Goal: Transaction & Acquisition: Purchase product/service

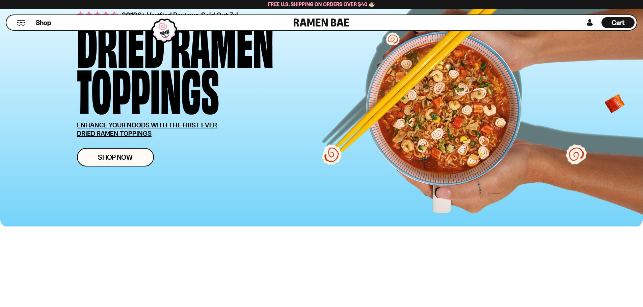
scroll to position [68, 0]
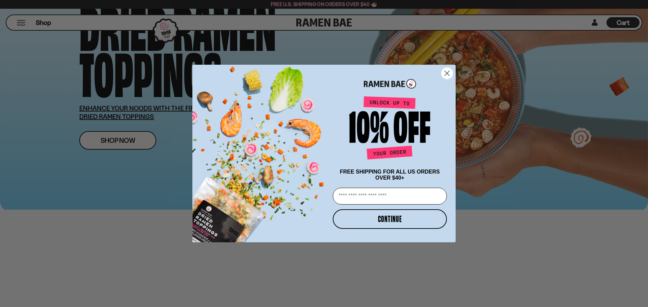
click at [450, 69] on circle "Close dialog" at bounding box center [446, 73] width 11 height 11
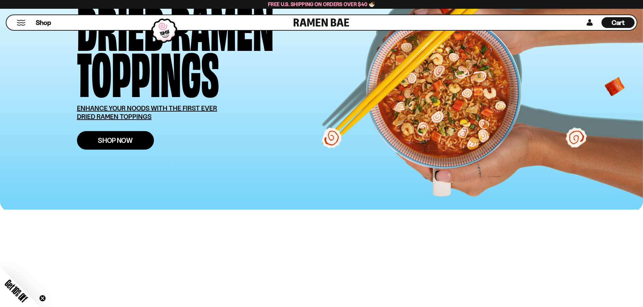
click at [98, 144] on span "Shop Now" at bounding box center [115, 140] width 35 height 7
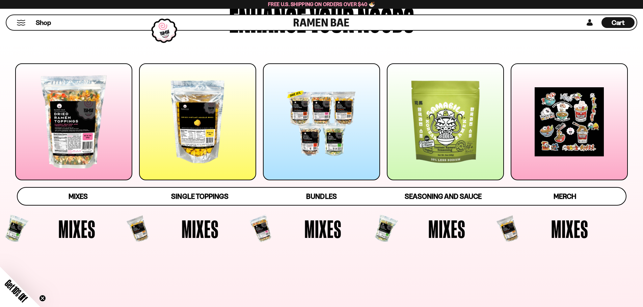
scroll to position [101, 0]
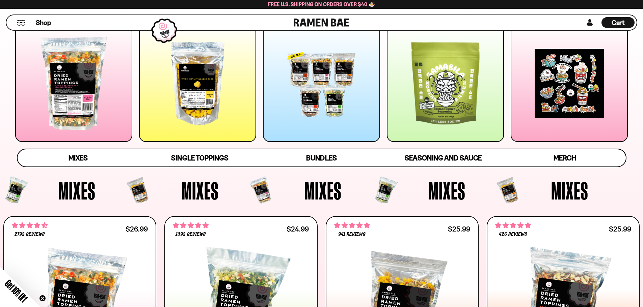
click at [79, 115] on div at bounding box center [73, 83] width 117 height 117
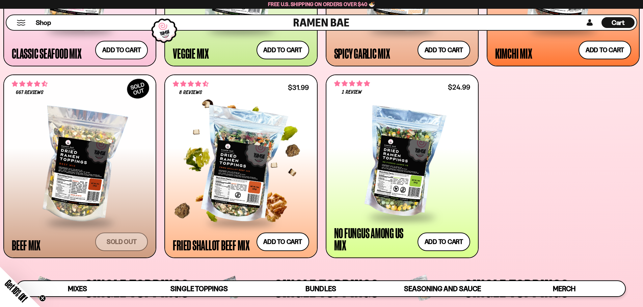
scroll to position [476, 0]
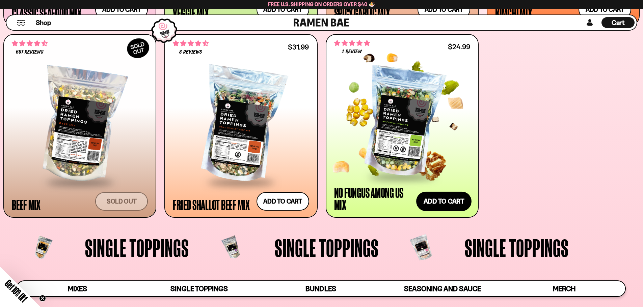
click at [449, 212] on button "Add to cart Add — Regular price $24.99 Regular price Sale price $24.99 Unit pri…" at bounding box center [443, 202] width 55 height 20
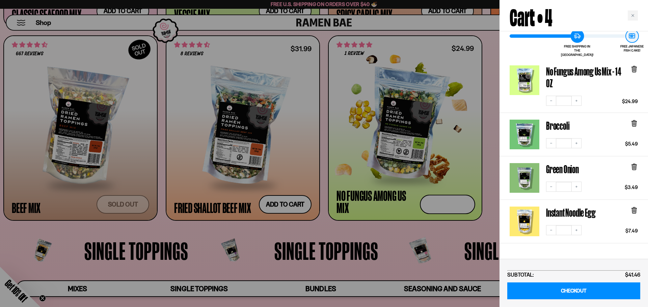
scroll to position [0, 0]
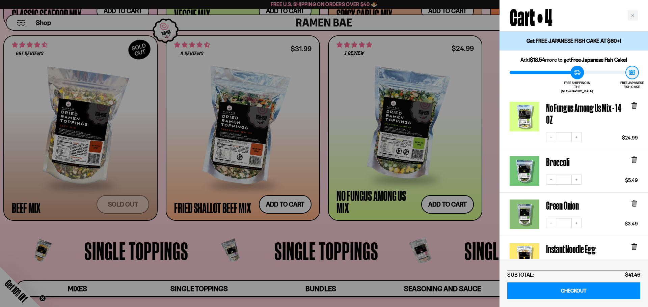
click at [372, 273] on div at bounding box center [324, 153] width 648 height 307
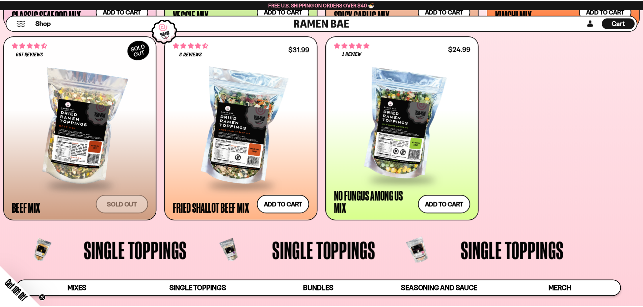
scroll to position [476, 0]
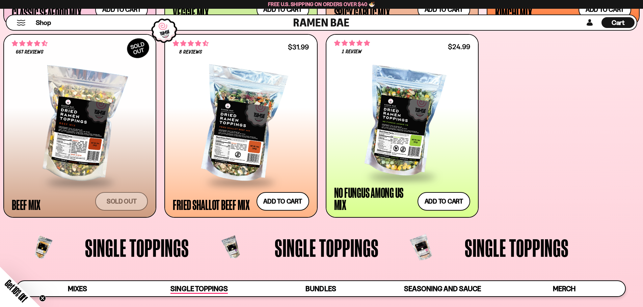
click at [210, 291] on span "Single Toppings" at bounding box center [198, 289] width 57 height 9
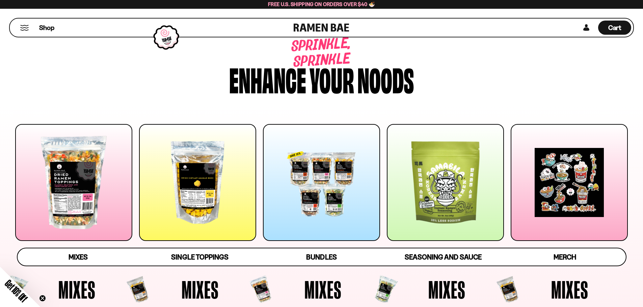
scroll to position [0, 0]
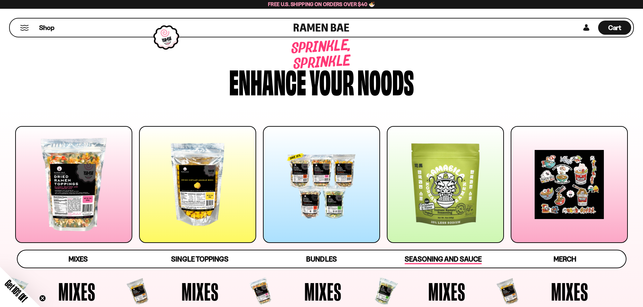
click at [465, 265] on span "Seasoning and Sauce" at bounding box center [443, 259] width 77 height 9
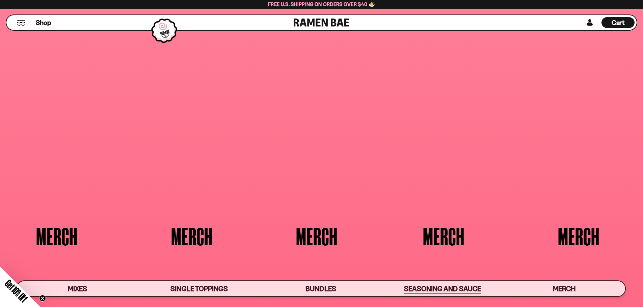
scroll to position [2059, 0]
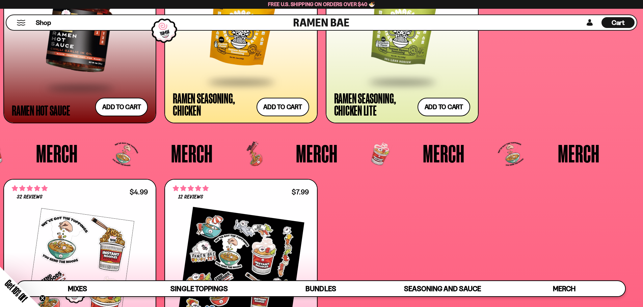
click at [400, 81] on div at bounding box center [402, 28] width 136 height 108
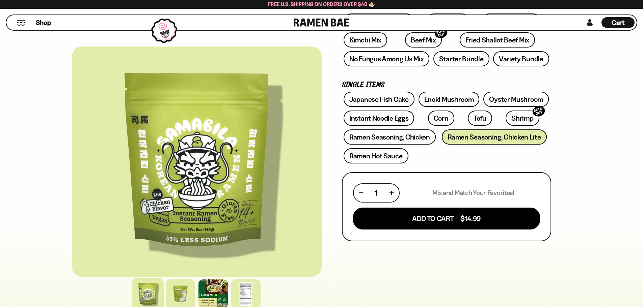
scroll to position [169, 0]
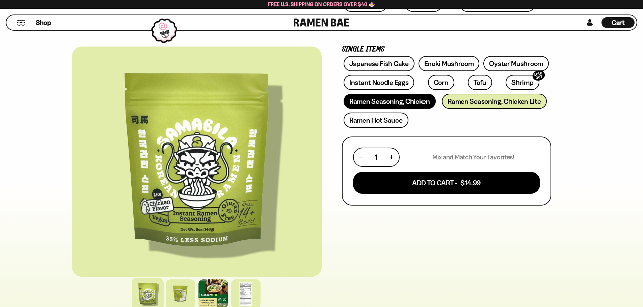
click at [397, 109] on link "Ramen Seasoning, Chicken" at bounding box center [390, 101] width 92 height 15
click at [370, 109] on link "Ramen Seasoning, Chicken" at bounding box center [390, 101] width 92 height 15
click at [371, 109] on link "Ramen Seasoning, Chicken" at bounding box center [390, 101] width 92 height 15
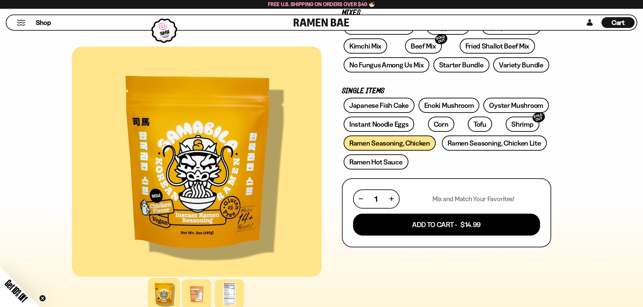
scroll to position [135, 0]
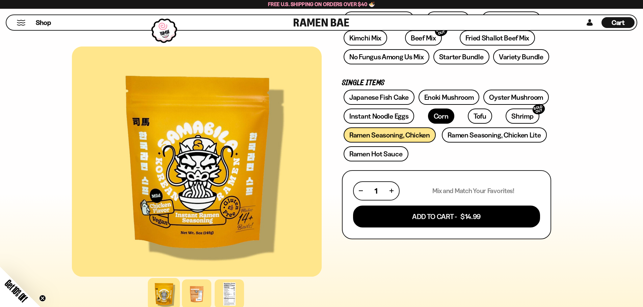
click at [428, 124] on link "Corn" at bounding box center [441, 116] width 26 height 15
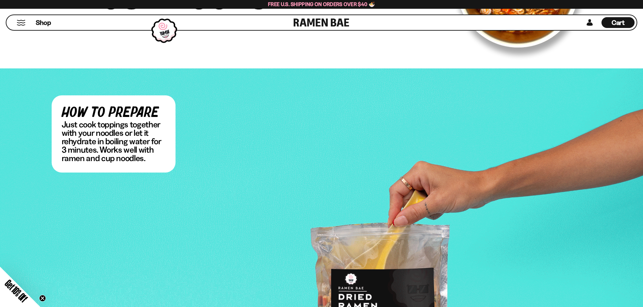
scroll to position [1111, 0]
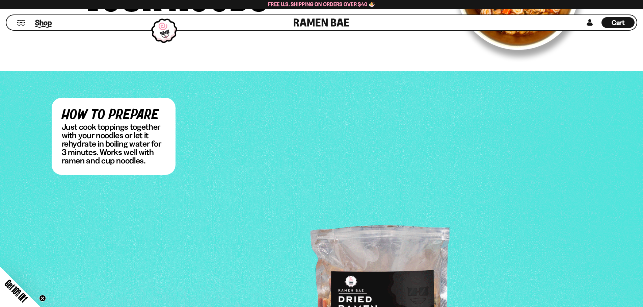
click at [47, 27] on span "Shop" at bounding box center [43, 23] width 17 height 10
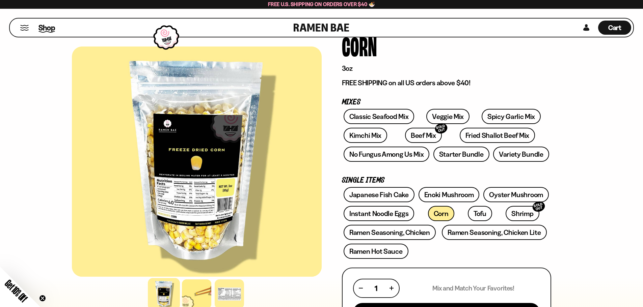
scroll to position [68, 0]
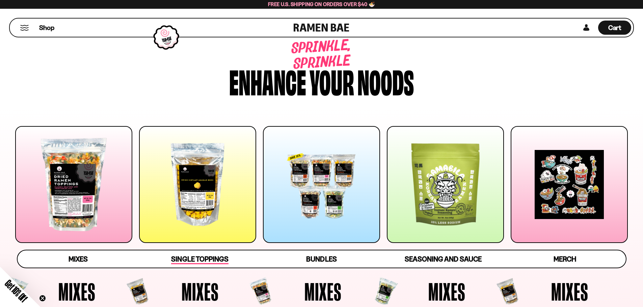
click at [199, 265] on span "Single Toppings" at bounding box center [199, 259] width 57 height 9
click at [78, 265] on span "Mixes" at bounding box center [78, 259] width 19 height 9
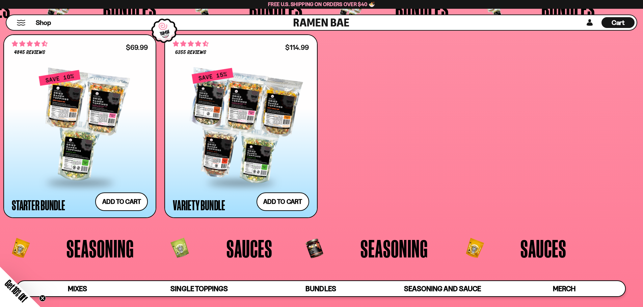
scroll to position [1725, 0]
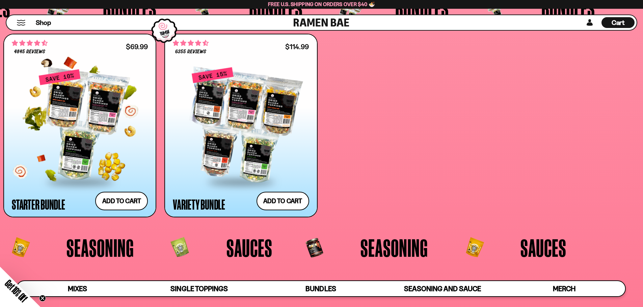
click at [121, 176] on div at bounding box center [80, 125] width 136 height 113
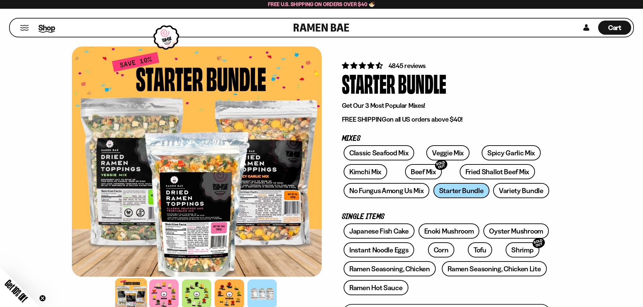
click at [53, 30] on span "Shop" at bounding box center [46, 28] width 17 height 10
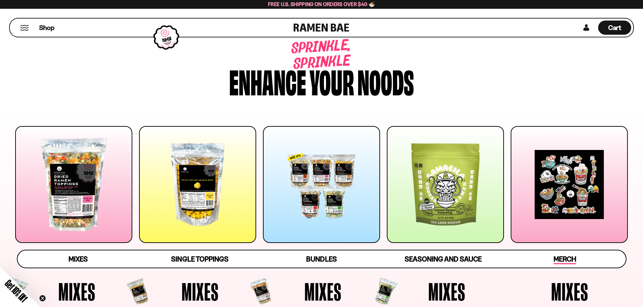
click at [560, 265] on span "Merch" at bounding box center [565, 259] width 23 height 9
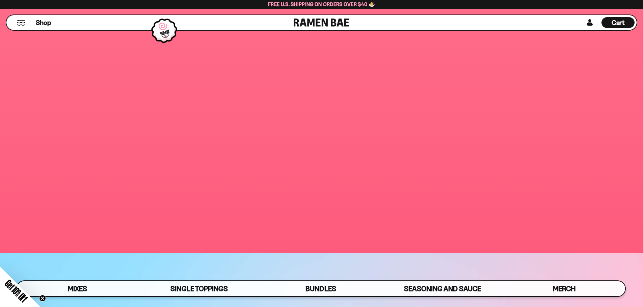
scroll to position [2311, 0]
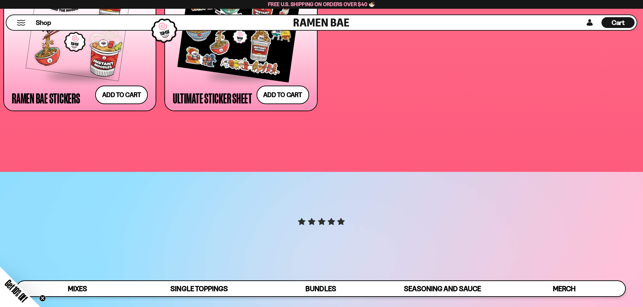
click at [260, 75] on div at bounding box center [241, 19] width 136 height 113
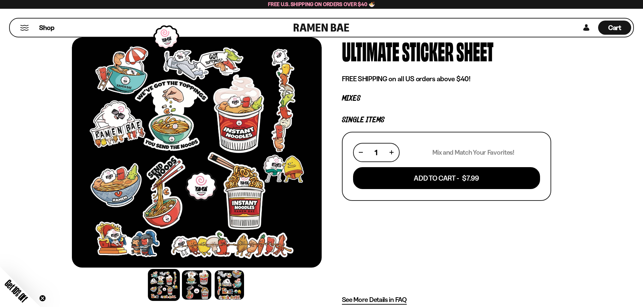
scroll to position [34, 0]
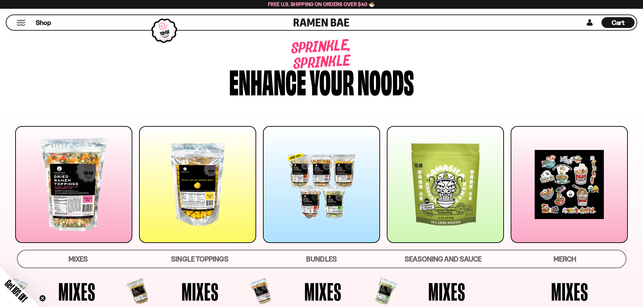
scroll to position [2311, 0]
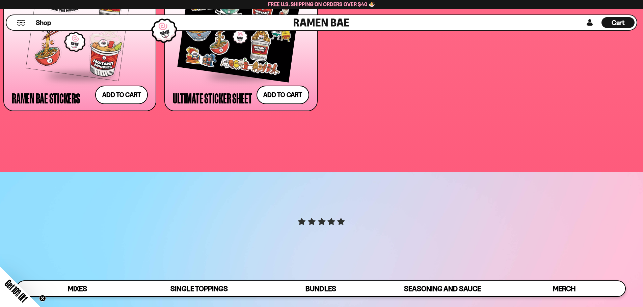
click at [121, 75] on div at bounding box center [80, 19] width 136 height 113
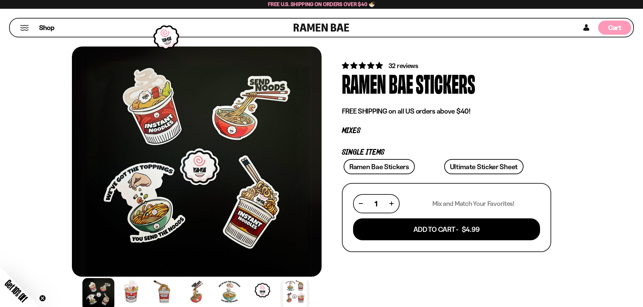
click at [613, 26] on span "Cart" at bounding box center [614, 28] width 13 height 8
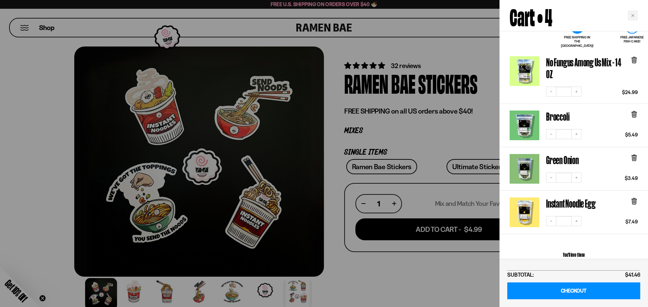
scroll to position [34, 0]
